Goal: Task Accomplishment & Management: Complete application form

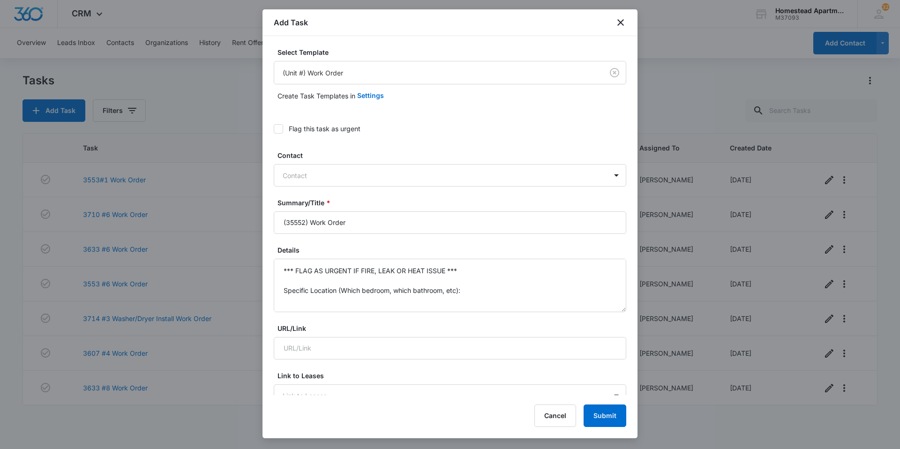
type input "(35552) Work Order"
click at [469, 249] on label "Details" at bounding box center [454, 250] width 353 height 10
click at [469, 259] on textarea "*** FLAG AS URGENT IF FIRE, LEAK OR HEAT ISSUE *** Specific Location (Which bed…" at bounding box center [450, 285] width 353 height 53
click at [463, 271] on textarea "*** FLAG AS URGENT IF FIRE, LEAK OR HEAT ISSUE *** Specific Location (Which bed…" at bounding box center [450, 285] width 353 height 53
click at [466, 290] on textarea "Specific Location (Which bedroom, which bathroom, etc): Specific Details:" at bounding box center [450, 285] width 353 height 53
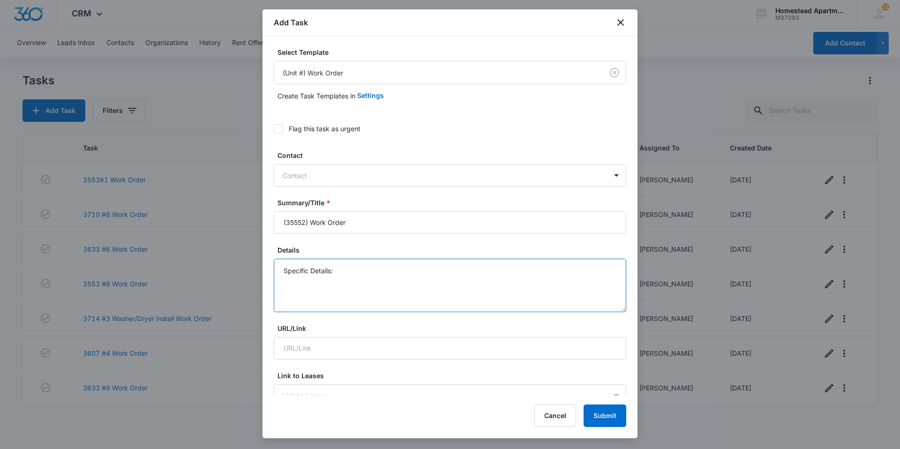
click at [339, 303] on textarea "Specific Details:" at bounding box center [450, 285] width 353 height 53
type textarea "S"
click at [296, 276] on textarea "Details" at bounding box center [450, 285] width 353 height 53
click at [282, 273] on textarea "Details" at bounding box center [450, 285] width 353 height 53
click at [305, 224] on input "(35552) Work Order" at bounding box center [450, 222] width 353 height 23
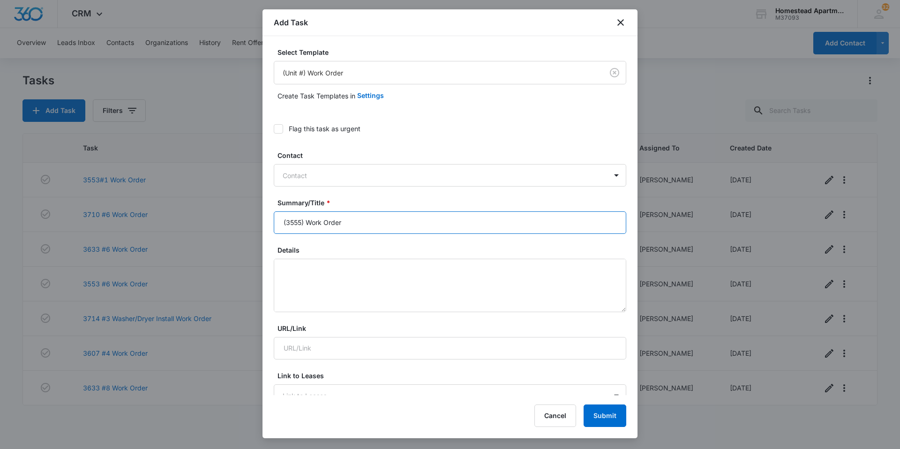
type input "(35552) Work Order"
click at [279, 270] on textarea "Details" at bounding box center [450, 285] width 353 height 53
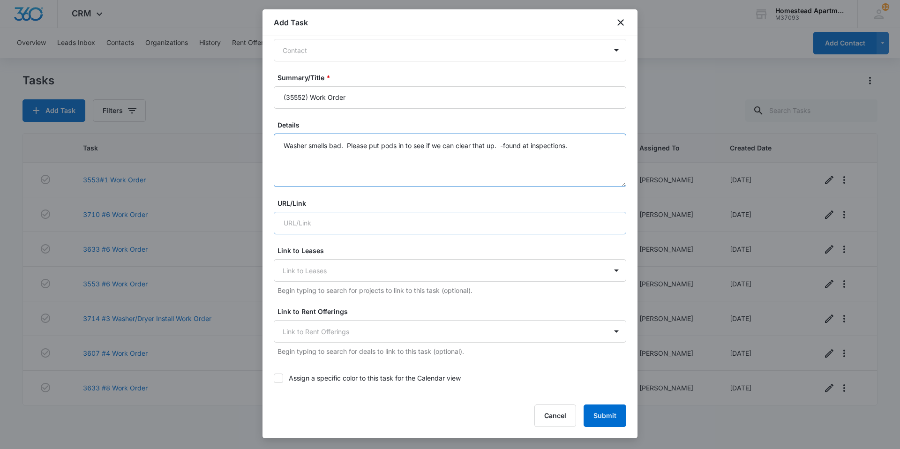
scroll to position [328, 0]
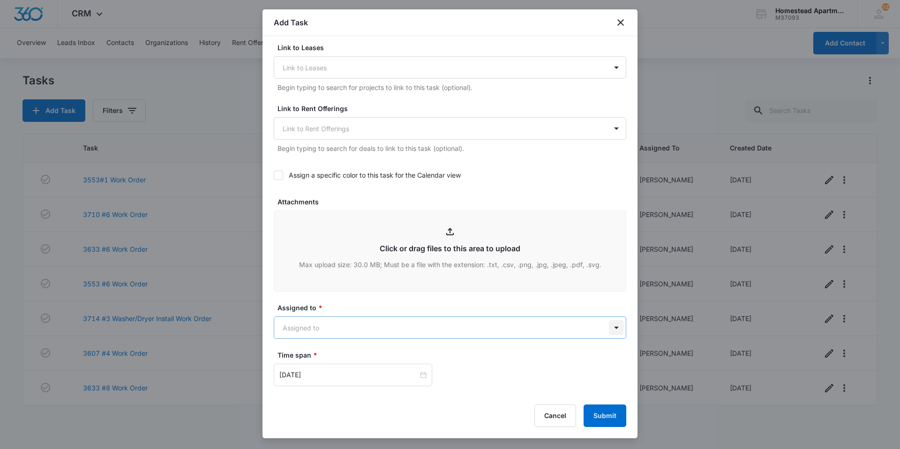
type textarea "Washer smells bad. Please put pods in to see if we can clear that up. -found at…"
click at [609, 330] on body "CRM Apps Reputation Websites Forms CRM Email Social Content Ads Intelligence Fi…" at bounding box center [450, 224] width 900 height 449
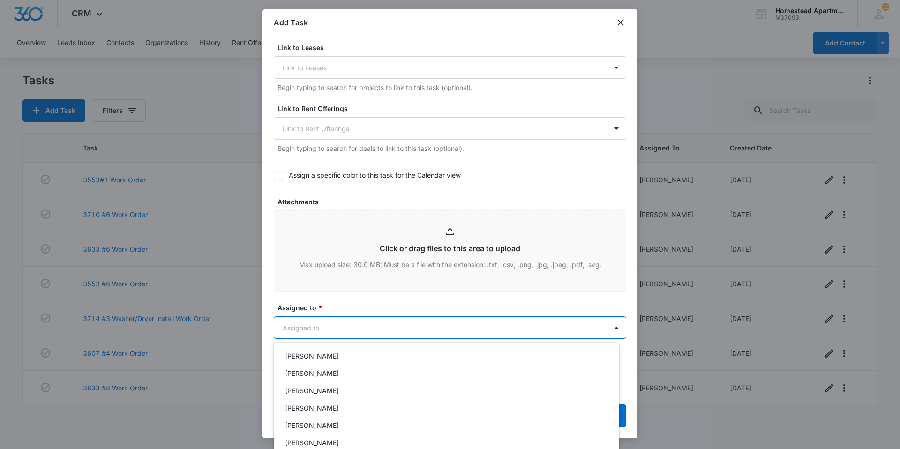
scroll to position [179, 0]
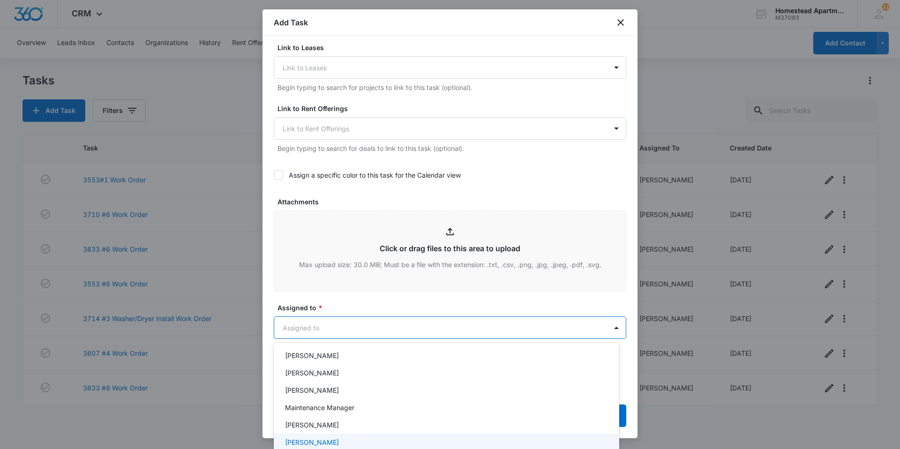
click at [319, 438] on p "[PERSON_NAME]" at bounding box center [312, 442] width 54 height 10
click at [343, 304] on div at bounding box center [450, 224] width 900 height 449
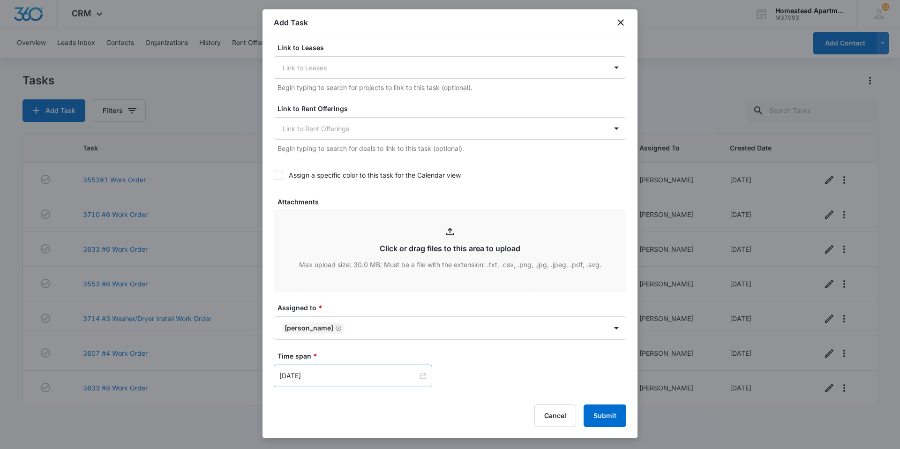
scroll to position [508, 0]
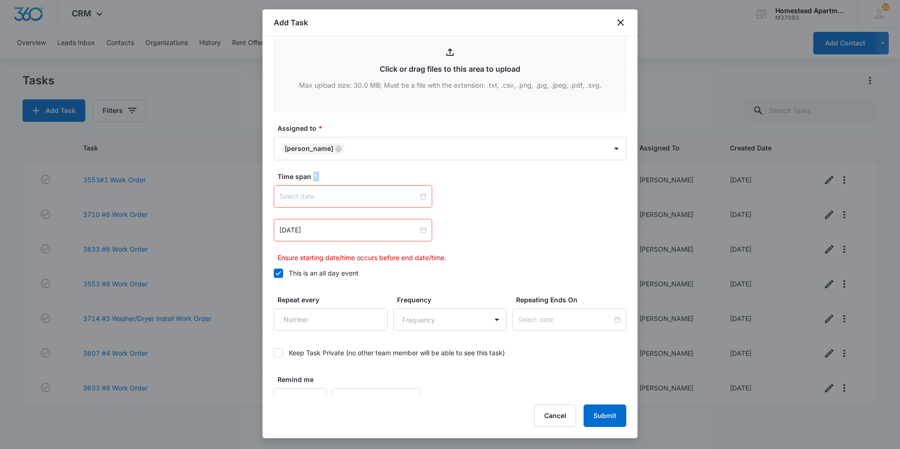
click at [419, 197] on div at bounding box center [352, 196] width 147 height 10
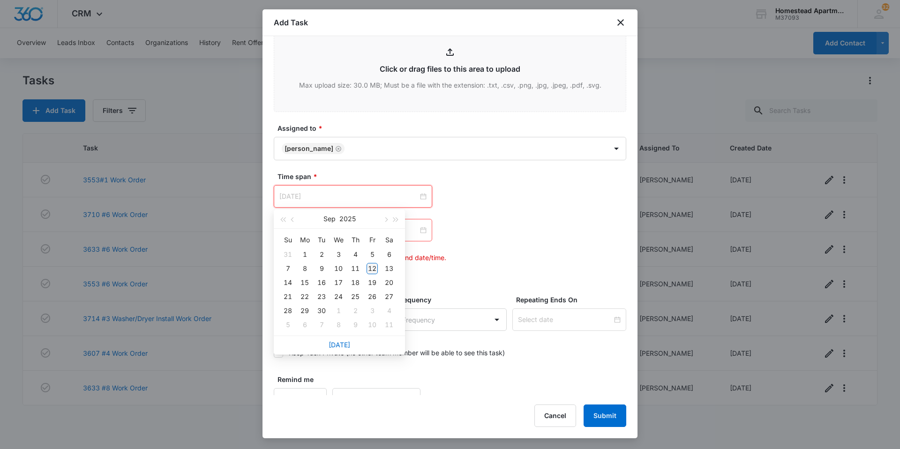
type input "[DATE]"
click at [374, 263] on div "12" at bounding box center [372, 268] width 11 height 11
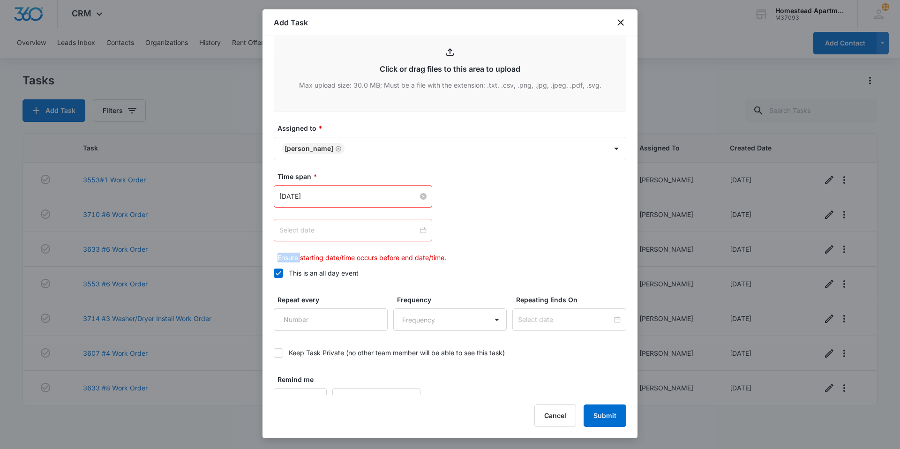
click at [417, 229] on div at bounding box center [352, 230] width 147 height 10
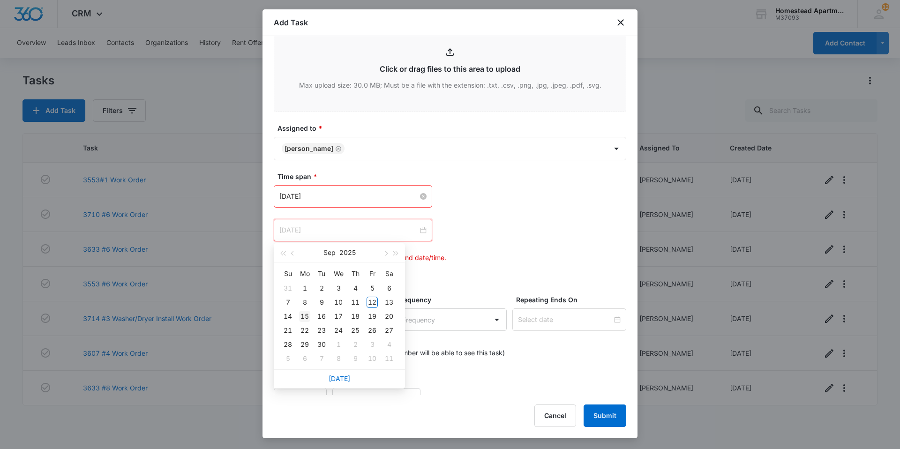
type input "[DATE]"
click at [306, 312] on div "15" at bounding box center [304, 316] width 11 height 11
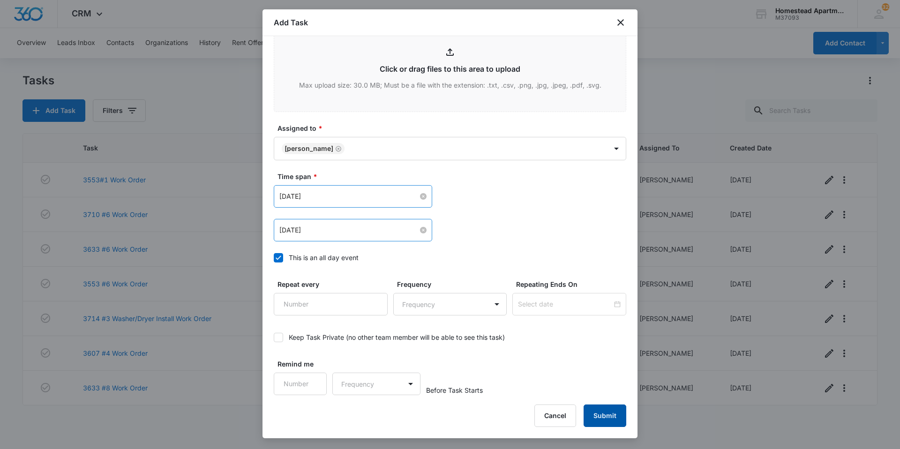
click at [600, 419] on button "Submit" at bounding box center [605, 416] width 43 height 23
